Goal: Subscribe to service/newsletter

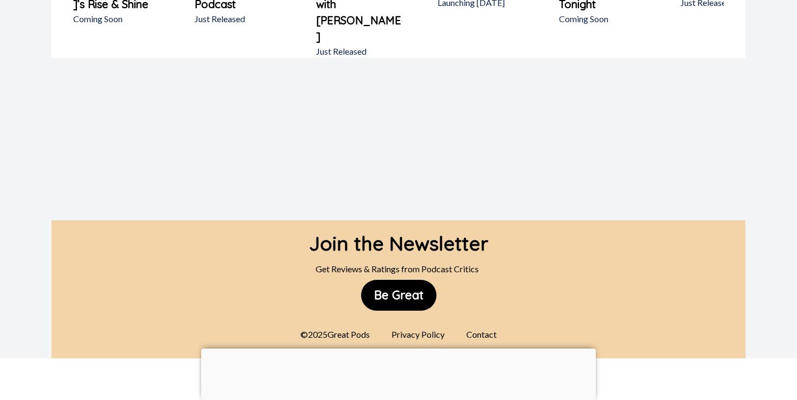
scroll to position [866, 0]
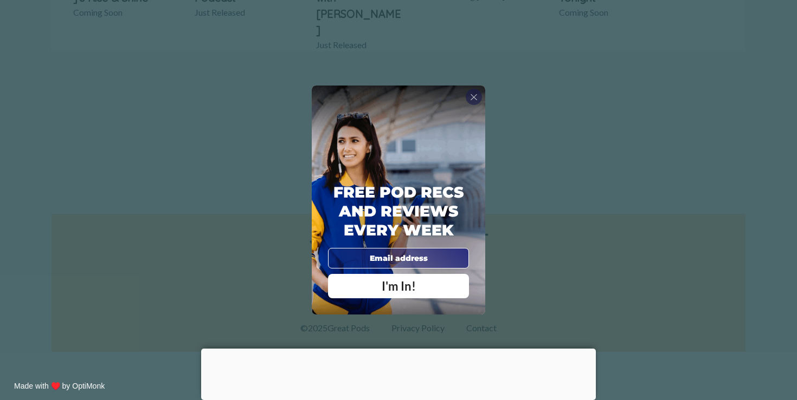
click at [596, 203] on div "X Free Pod Recs and Reviews every week I'm In! X Thanks Poddy People! See you T…" at bounding box center [398, 200] width 797 height 400
click at [472, 99] on span "X" at bounding box center [474, 97] width 8 height 11
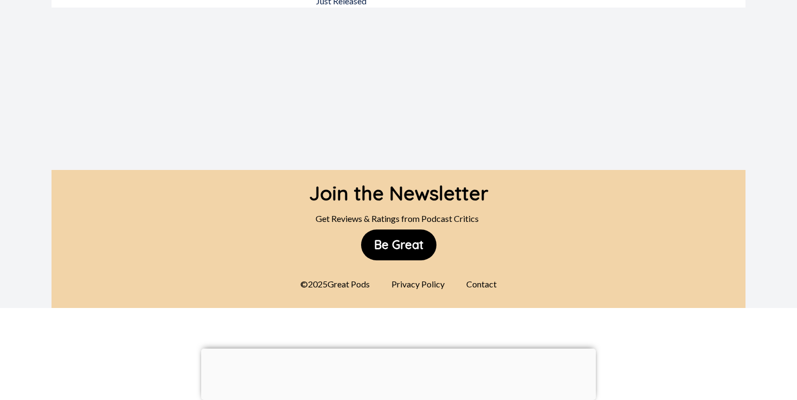
scroll to position [0, 0]
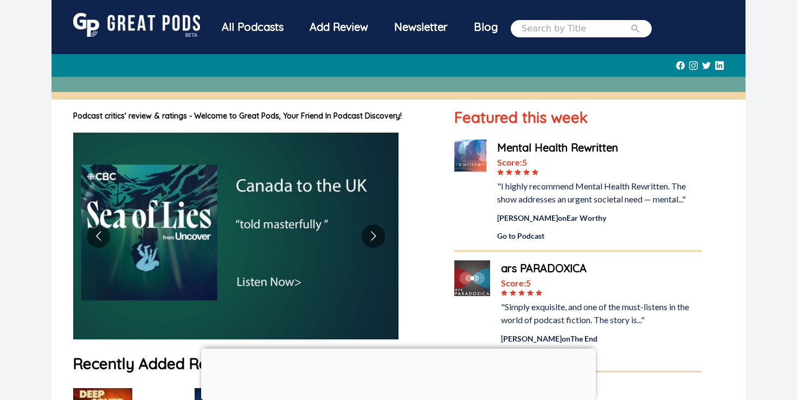
click at [434, 32] on div "Newsletter" at bounding box center [421, 27] width 80 height 28
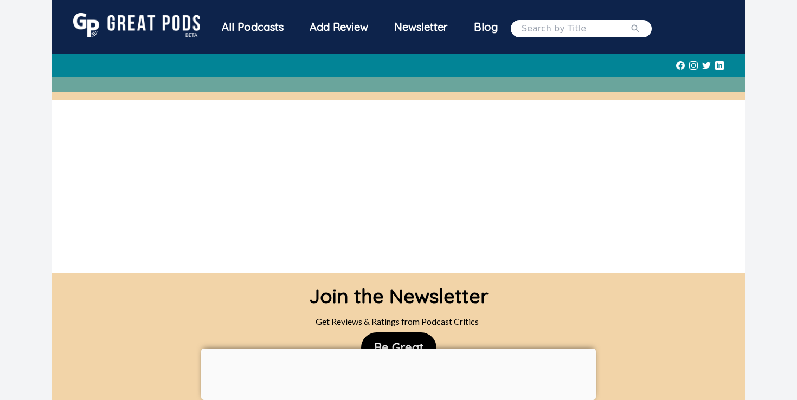
scroll to position [135, 0]
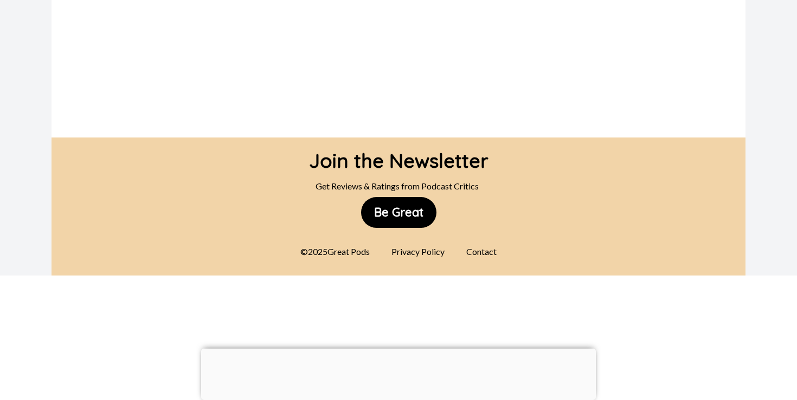
click at [475, 253] on div "Contact" at bounding box center [481, 252] width 43 height 22
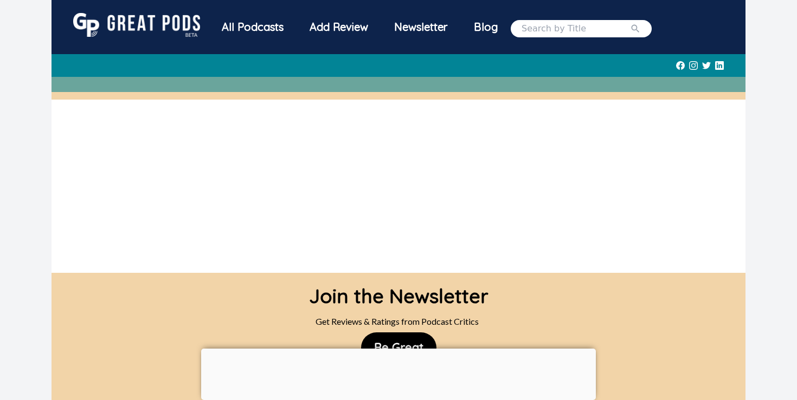
click at [110, 16] on img at bounding box center [136, 25] width 127 height 24
